Goal: Task Accomplishment & Management: Use online tool/utility

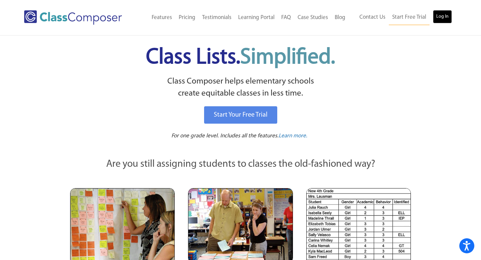
click at [436, 20] on link "Log In" at bounding box center [442, 16] width 19 height 13
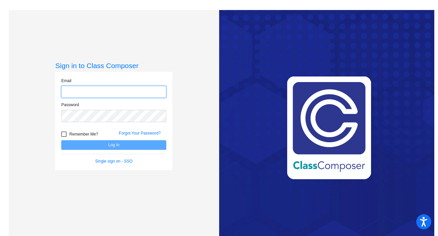
type input "abagley@chillicotheschools.org"
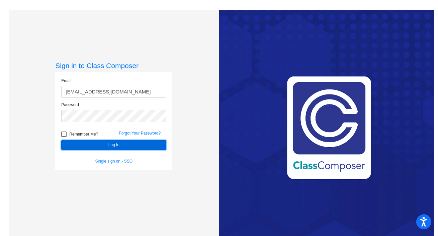
click at [98, 149] on button "Log In" at bounding box center [113, 145] width 105 height 10
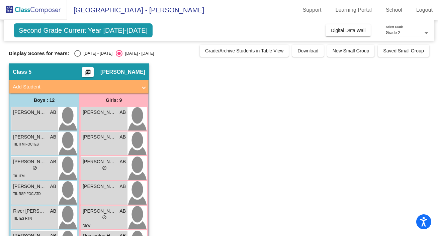
click at [75, 54] on div "Select an option" at bounding box center [77, 53] width 7 height 7
click at [77, 57] on input "2024 - 2025" at bounding box center [77, 57] width 0 height 0
radio input "true"
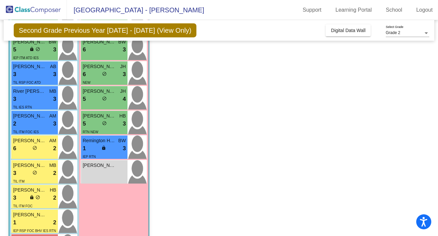
scroll to position [147, 0]
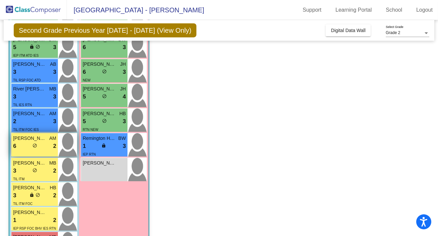
click at [45, 148] on div "6 lock do_not_disturb_alt 2" at bounding box center [34, 146] width 43 height 9
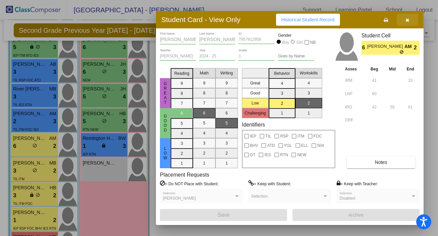
click at [408, 18] on icon "button" at bounding box center [408, 20] width 4 height 5
